Goal: Information Seeking & Learning: Learn about a topic

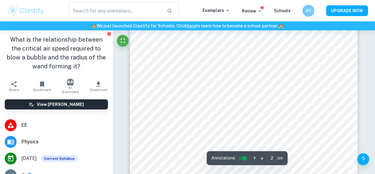
scroll to position [386, 0]
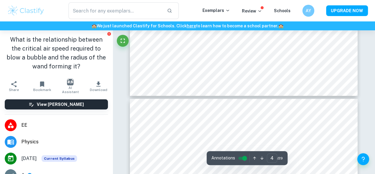
type input "5"
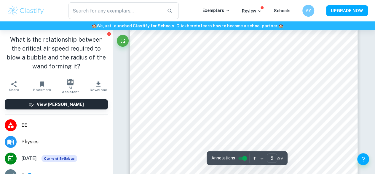
scroll to position [1501, 0]
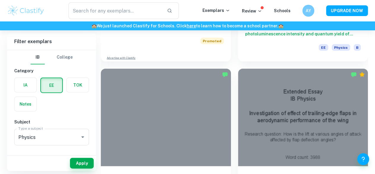
scroll to position [639, 0]
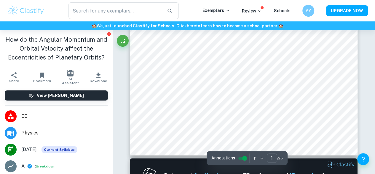
scroll to position [176, 0]
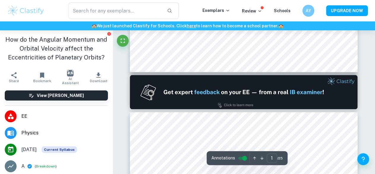
type input "2"
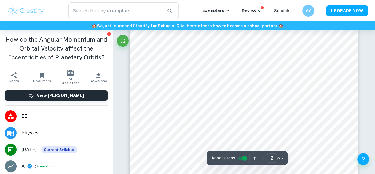
scroll to position [461, 0]
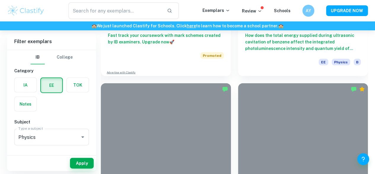
scroll to position [625, 0]
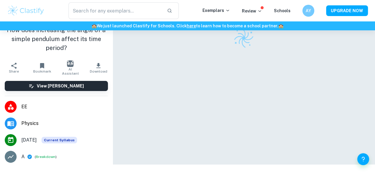
scroll to position [30, 0]
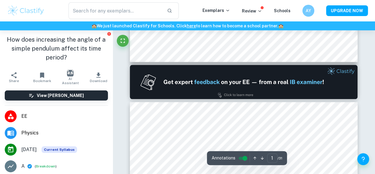
type input "2"
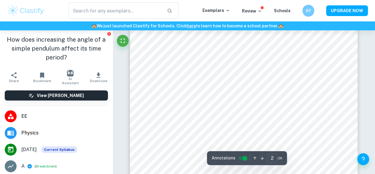
scroll to position [379, 0]
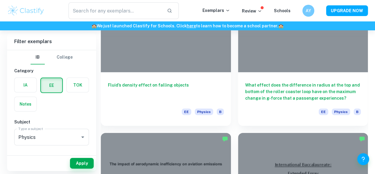
scroll to position [890, 0]
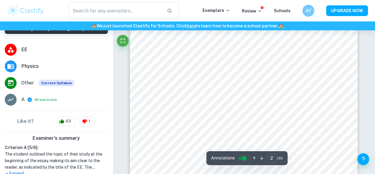
scroll to position [486, 0]
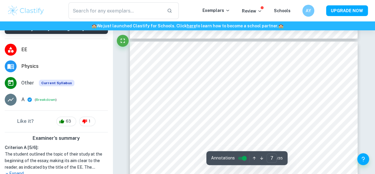
type input "6"
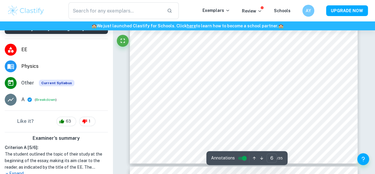
scroll to position [1894, 0]
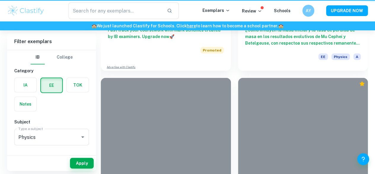
scroll to position [890, 0]
